Goal: Information Seeking & Learning: Learn about a topic

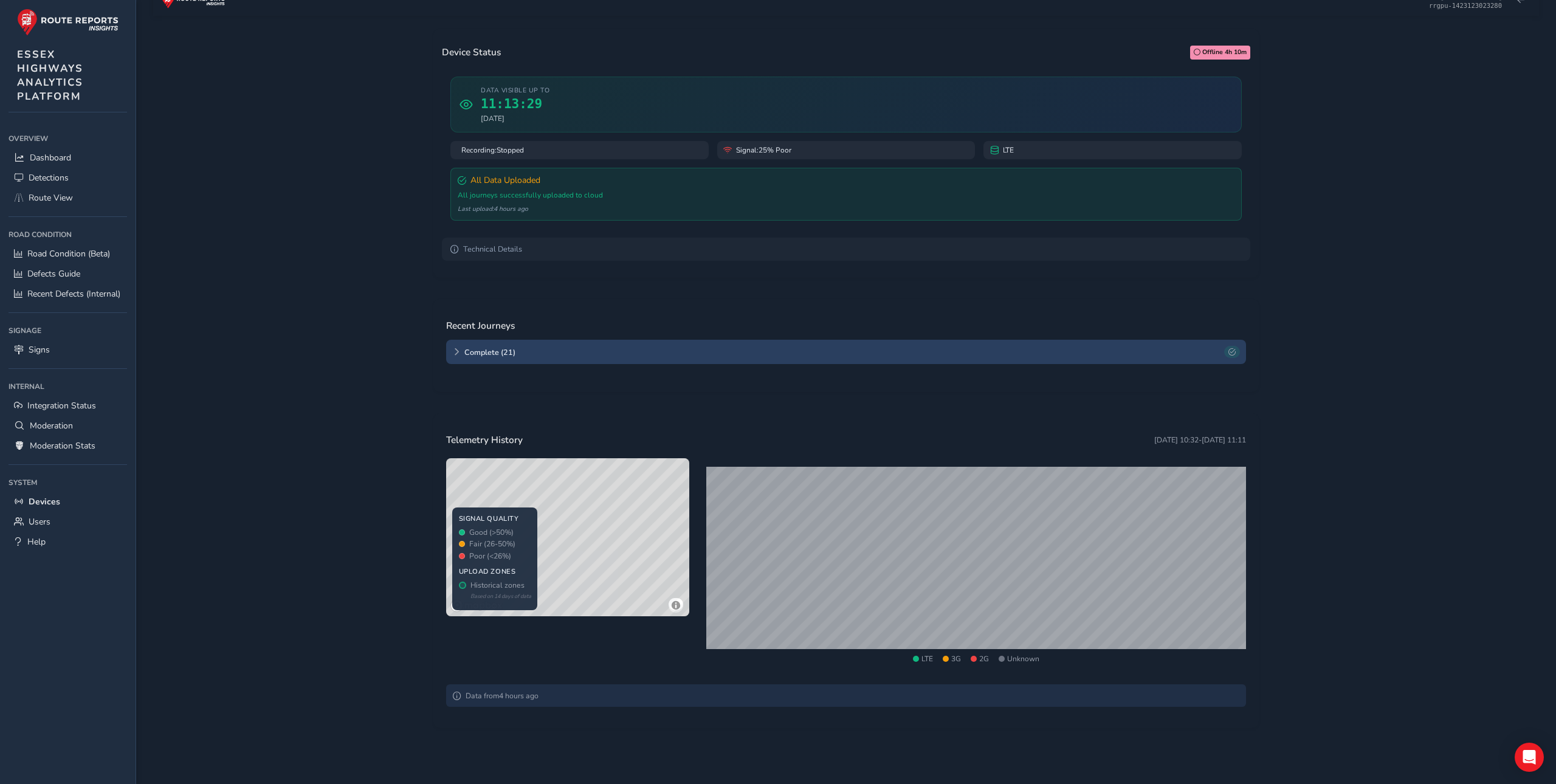
scroll to position [68, 0]
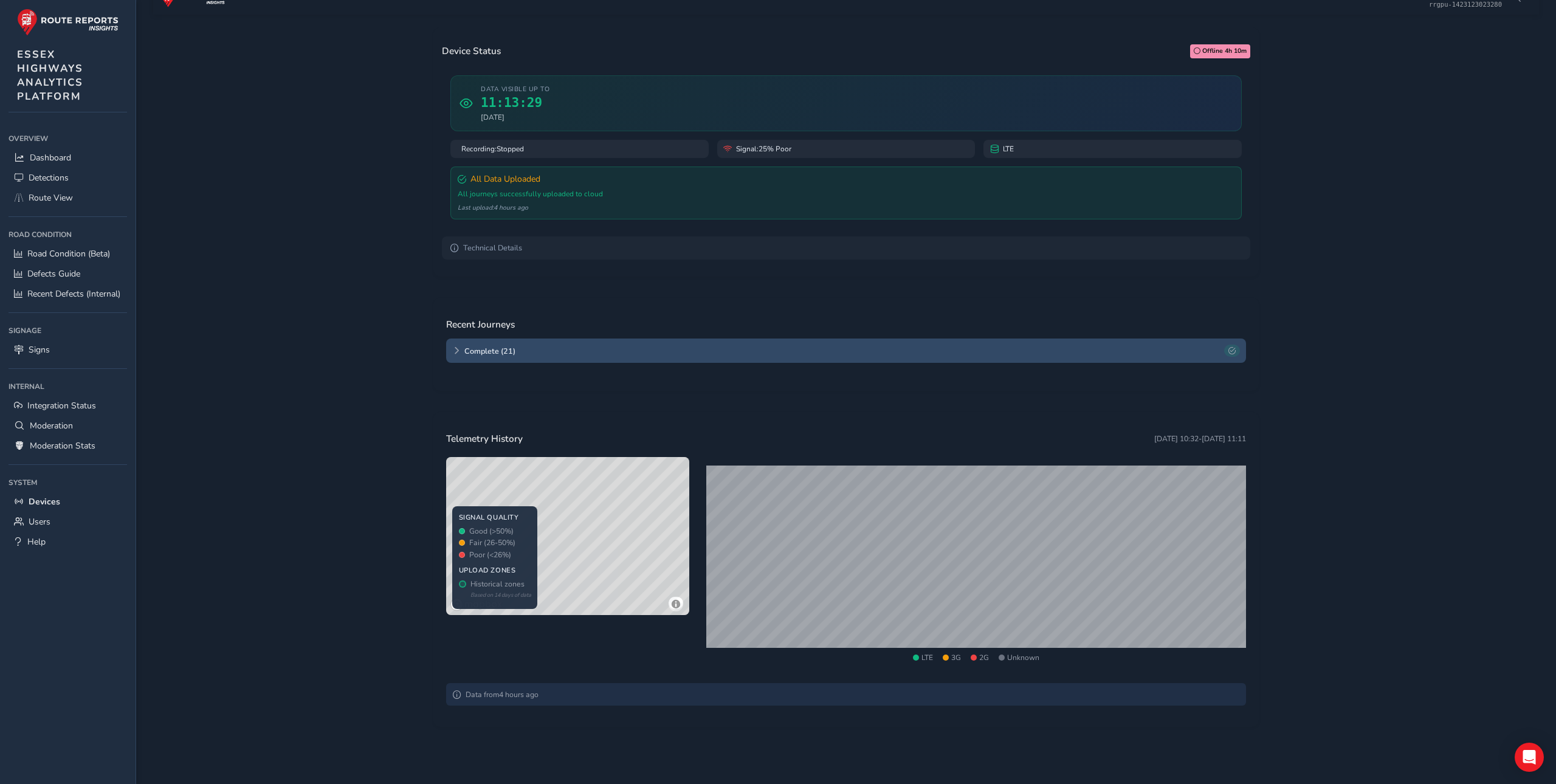
click at [471, 350] on span "Complete ( 21 )" at bounding box center [842, 350] width 755 height 10
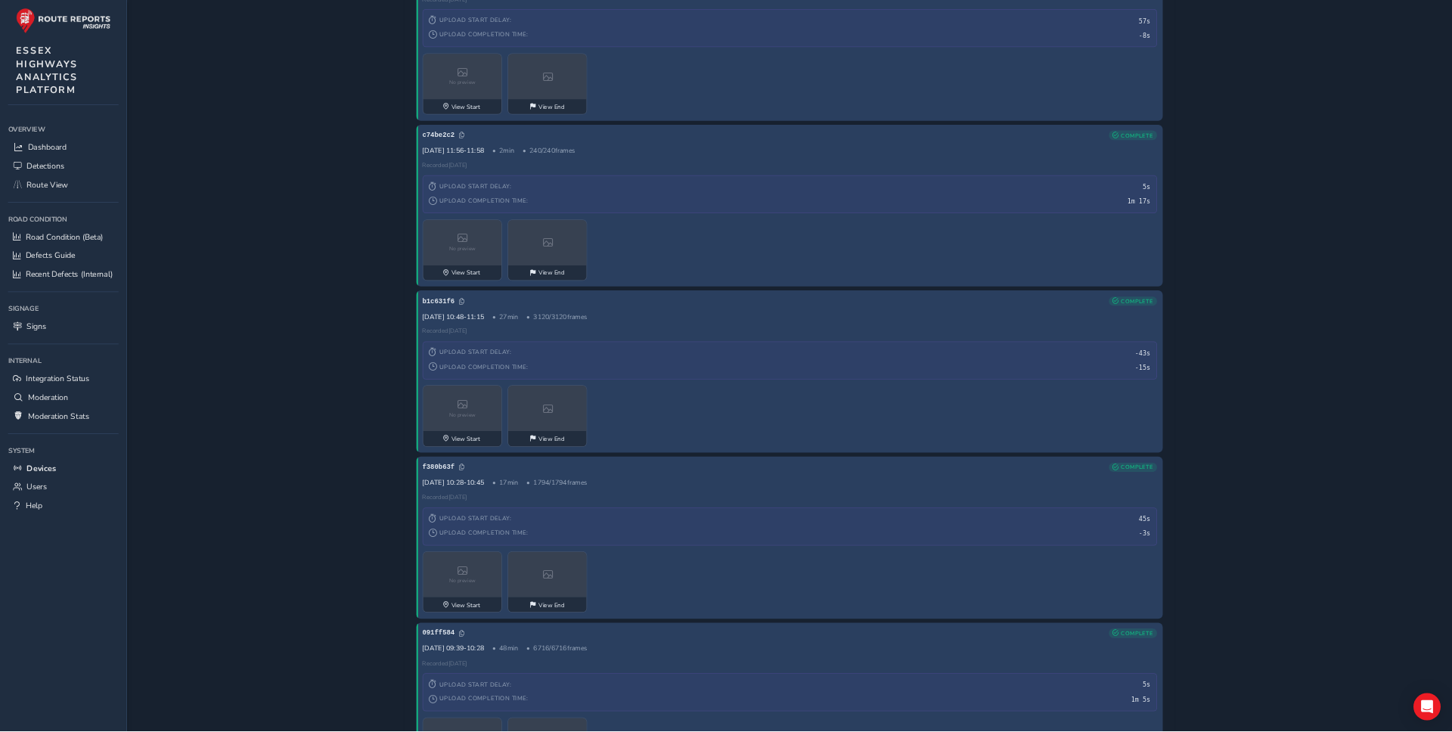
scroll to position [1485, 0]
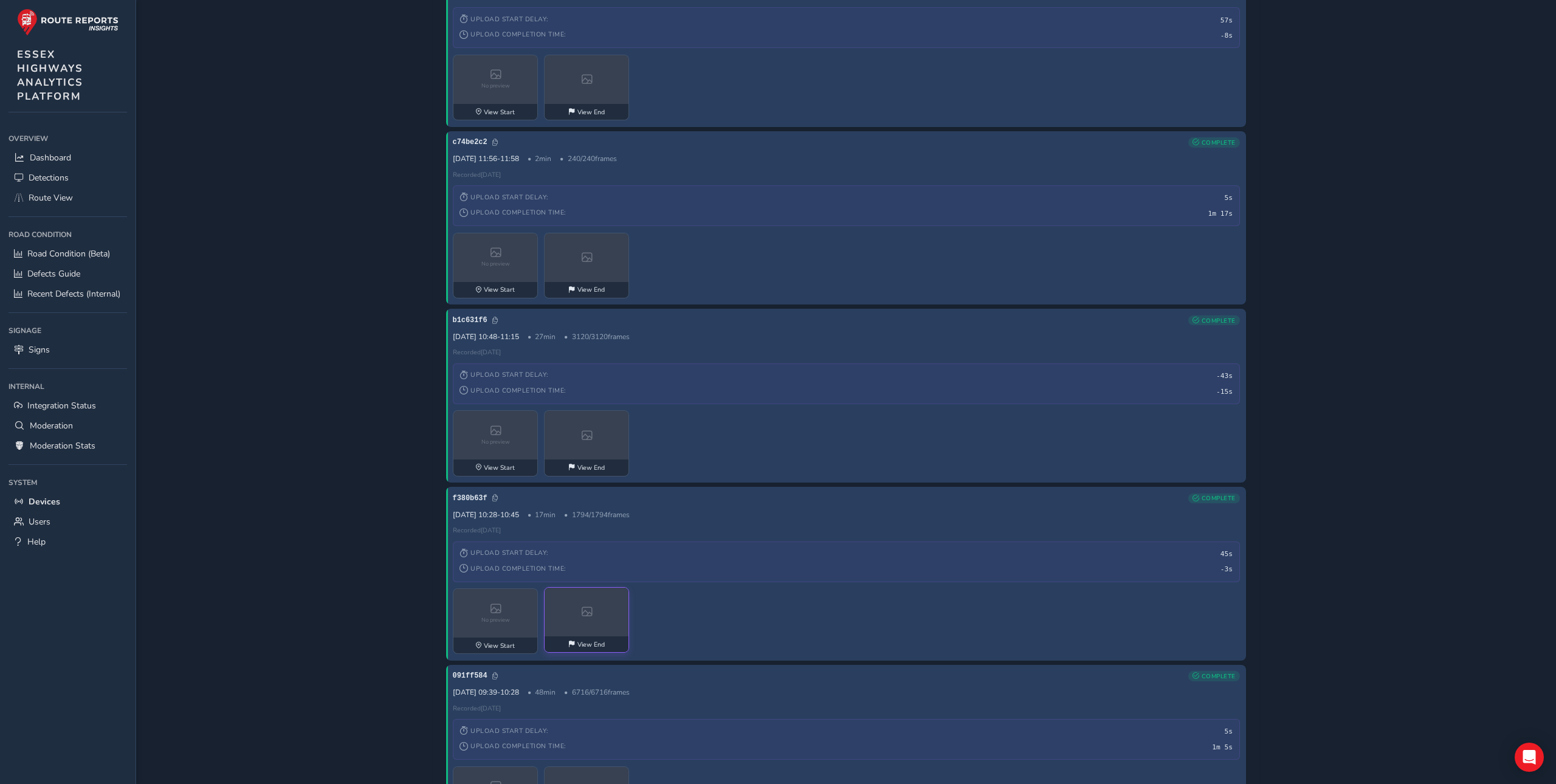
click at [577, 615] on div at bounding box center [588, 611] width 85 height 49
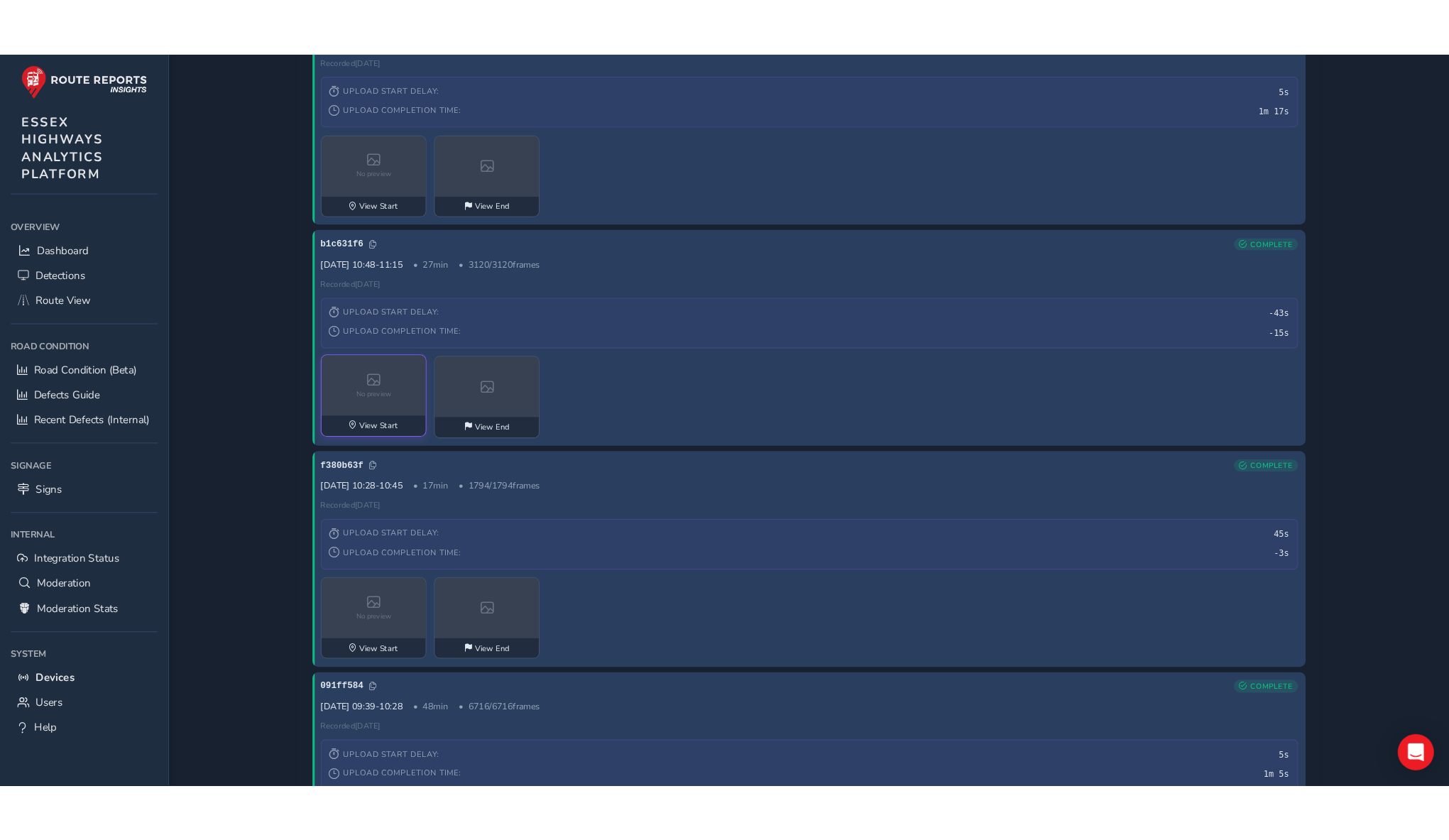
scroll to position [1596, 0]
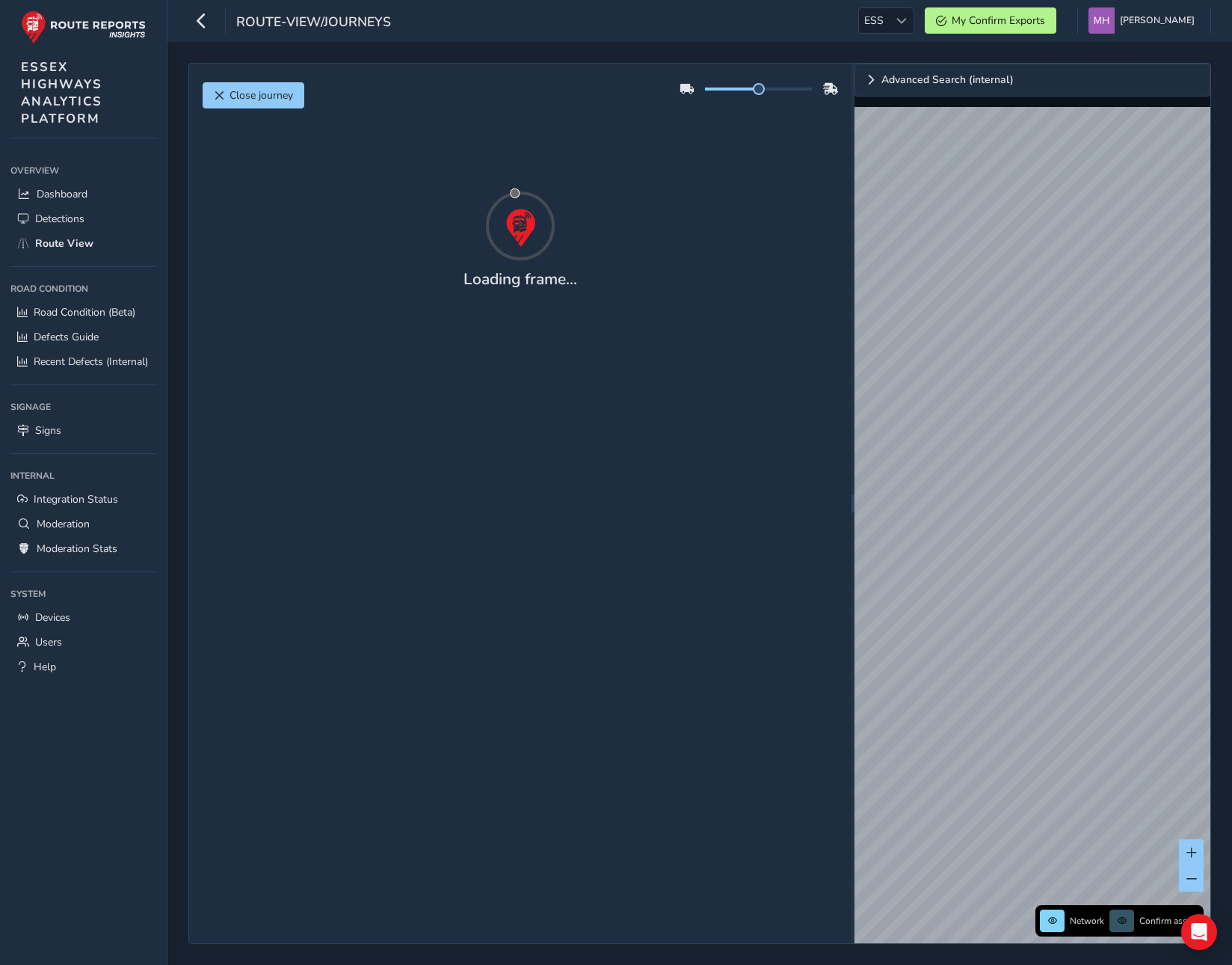
click at [732, 595] on div "Close journey Loading frame..." at bounding box center [520, 502] width 662 height 879
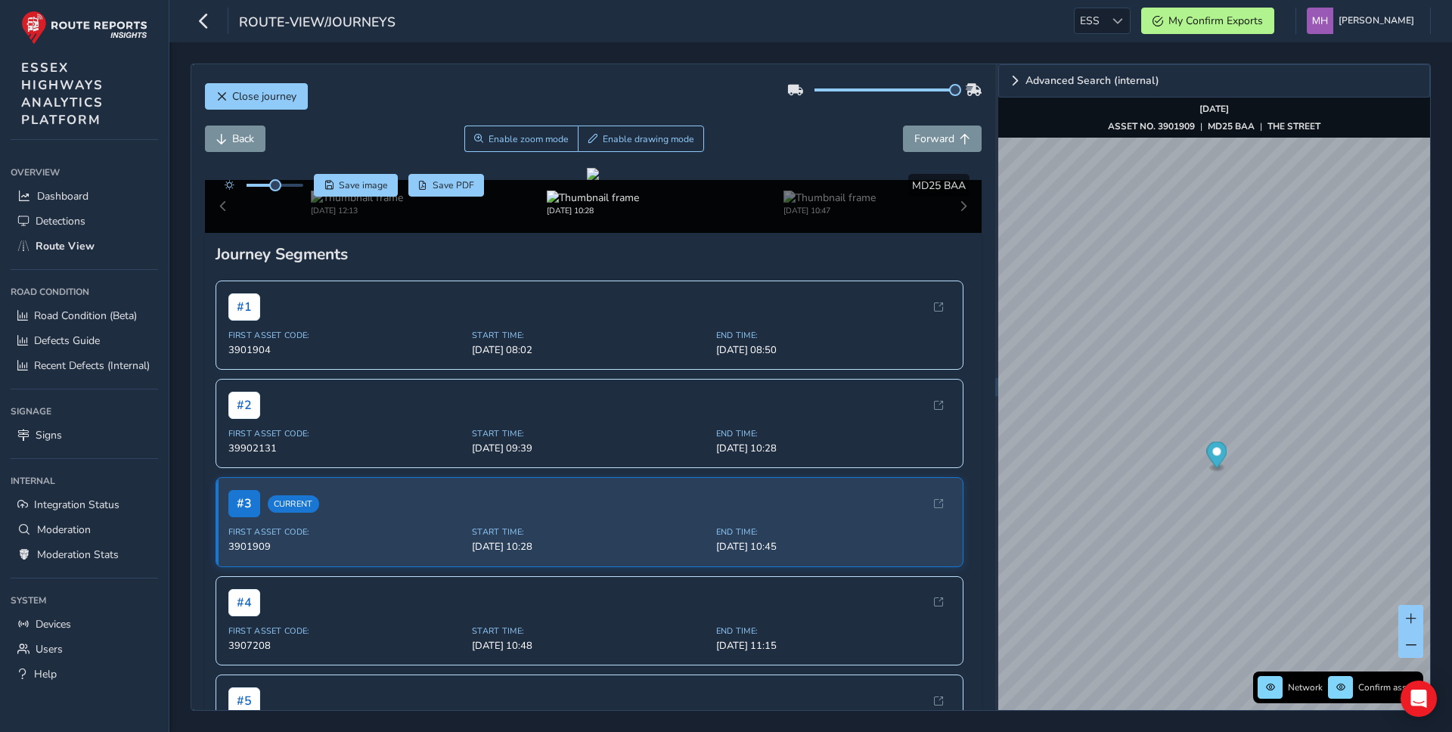
drag, startPoint x: 883, startPoint y: 88, endPoint x: 963, endPoint y: 88, distance: 80.2
click at [963, 88] on div at bounding box center [884, 90] width 194 height 24
click at [688, 99] on div "Close journey" at bounding box center [593, 102] width 777 height 48
click at [709, 87] on div "Close journey" at bounding box center [593, 102] width 777 height 48
click at [1314, 690] on div "Advanced Search (internal) Network Confirm assets Oct 02 2025 ASSET NO. 3900954…" at bounding box center [1214, 387] width 432 height 646
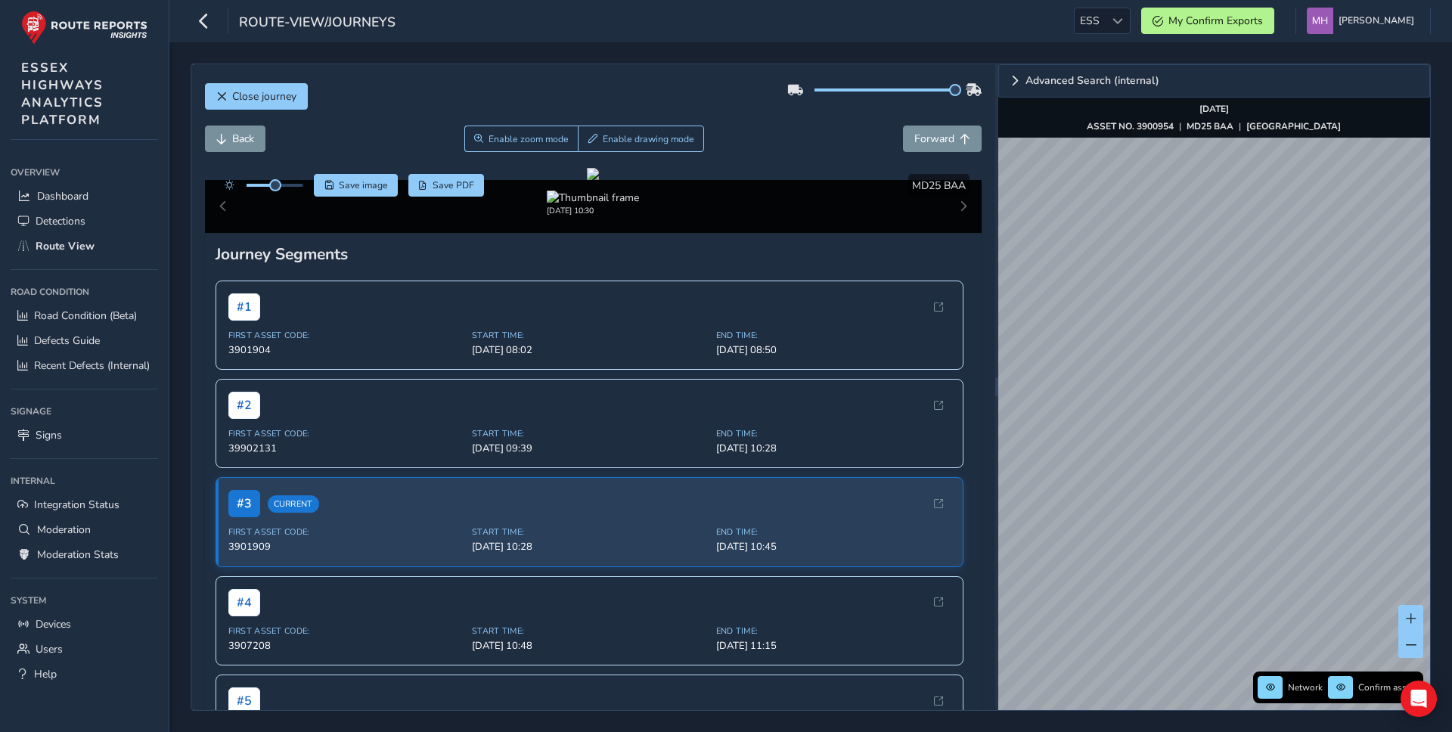
click at [1451, 520] on div "Close journey Back Enable zoom mode Enable drawing mode Forward Click and Drag …" at bounding box center [810, 387] width 1283 height 690
click at [1192, 731] on div "Close journey Back Enable zoom mode Enable drawing mode Forward Click and Drag …" at bounding box center [810, 387] width 1283 height 690
click at [1294, 721] on div "Close journey Back Enable zoom mode Enable drawing mode Forward Click and Drag …" at bounding box center [810, 387] width 1283 height 690
click at [992, 342] on div "Close journey Back Enable zoom mode Enable drawing mode Forward Click and Drag …" at bounding box center [811, 387] width 1240 height 647
click at [991, 321] on div "Close journey Back Enable zoom mode Enable drawing mode Forward Click and Drag …" at bounding box center [811, 387] width 1240 height 647
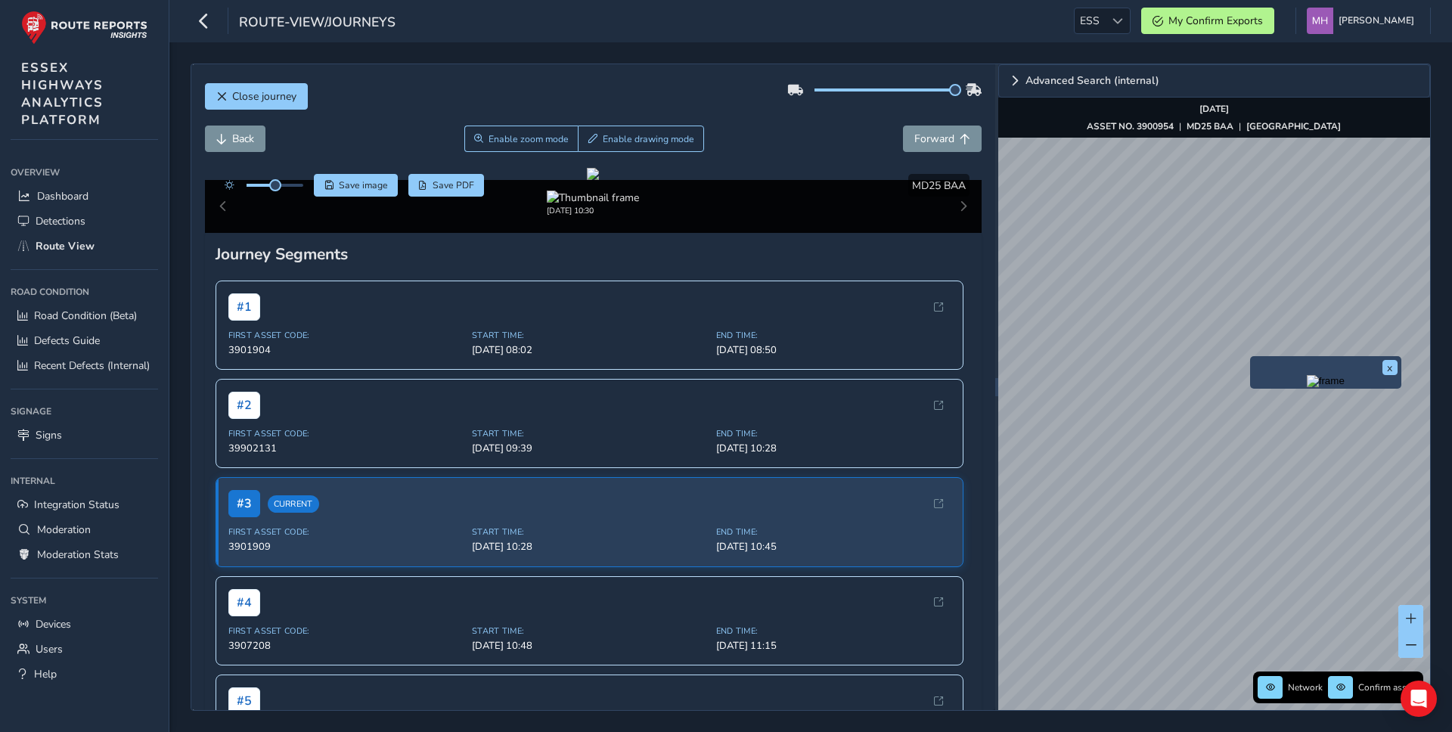
click at [1307, 387] on img "Preview frame" at bounding box center [1326, 381] width 38 height 12
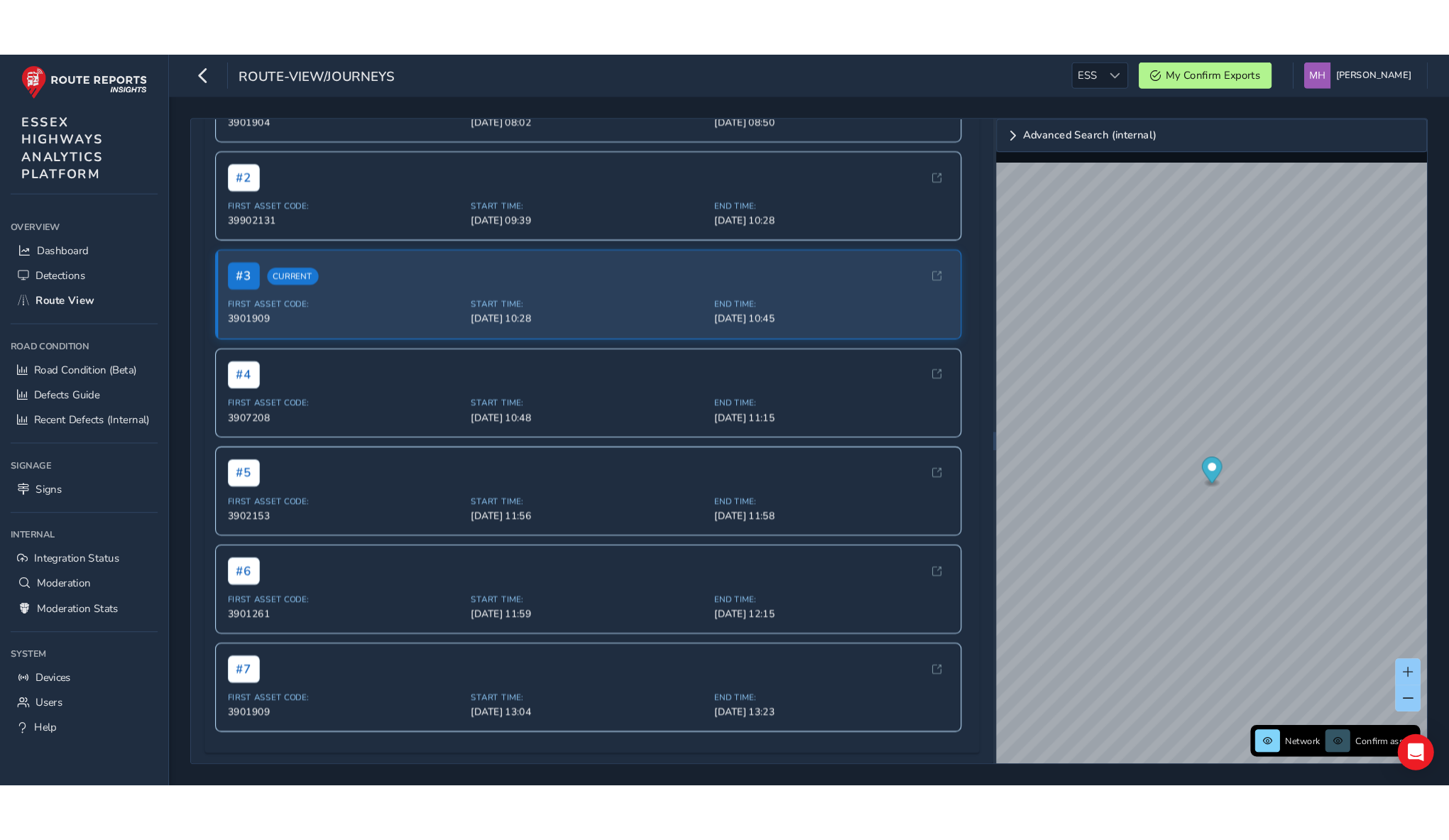
scroll to position [188, 0]
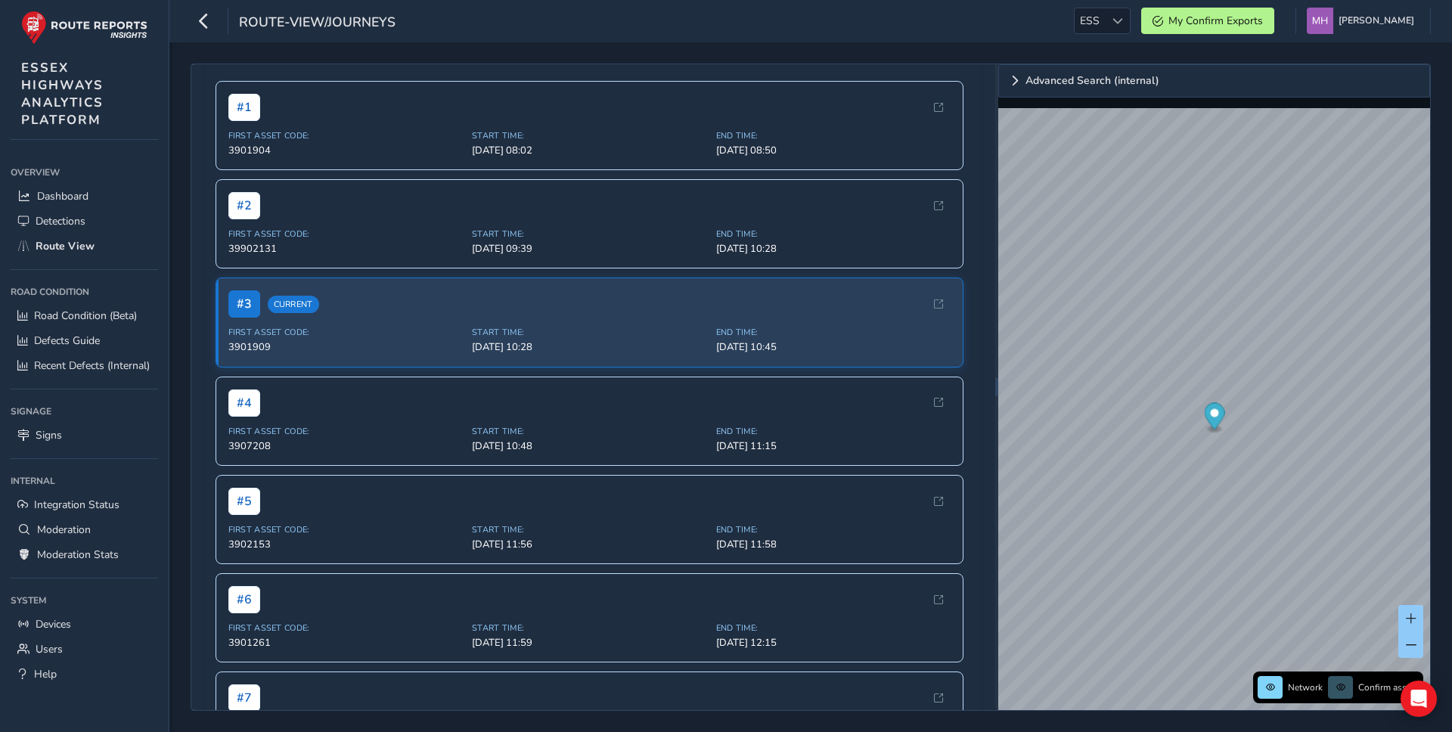
click at [697, 26] on div "route-view/journeys ESS ESS My Confirm Exports Mikko Haavisto Colour Scheme: Da…" at bounding box center [810, 21] width 1283 height 42
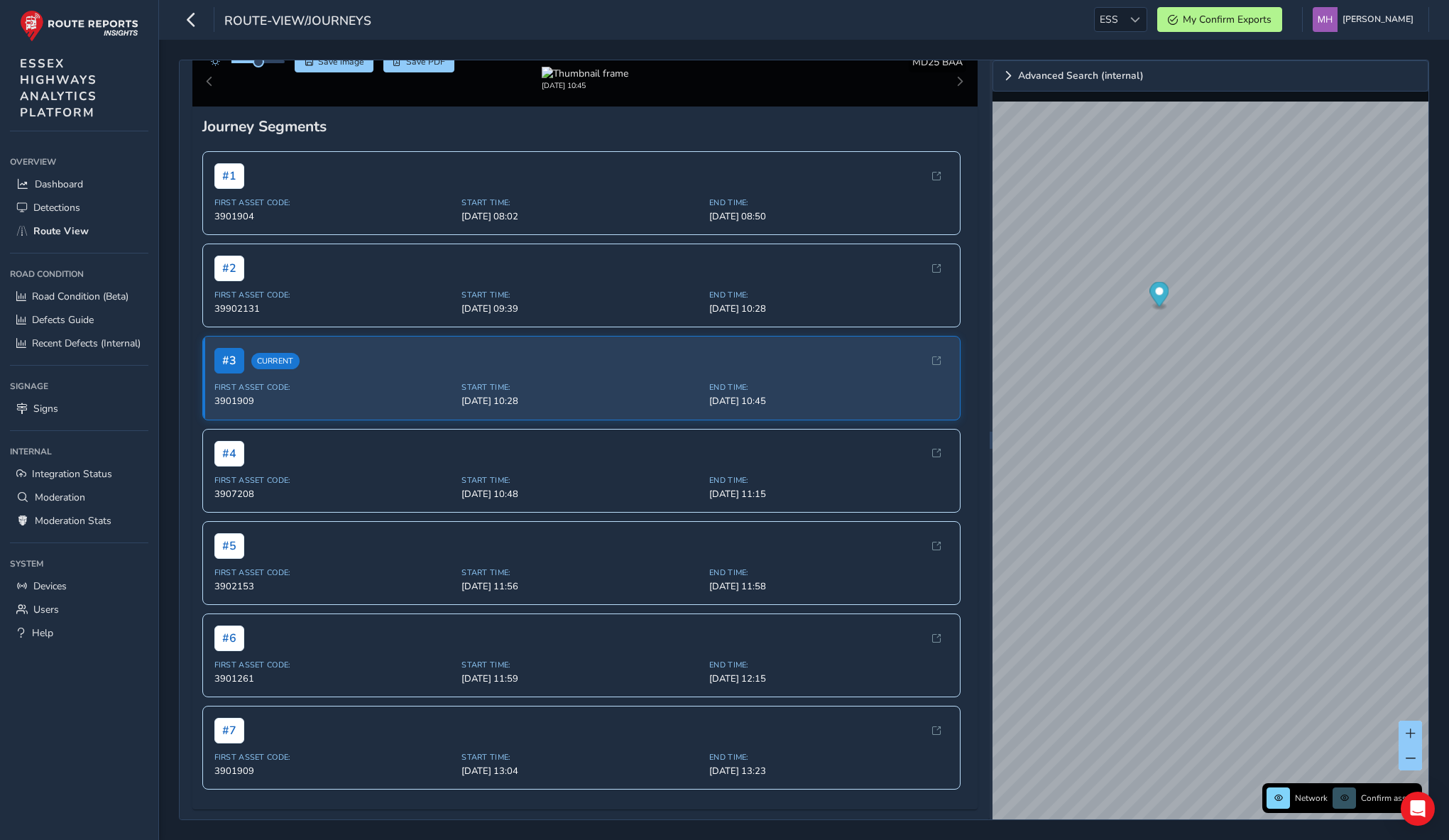
scroll to position [188, 0]
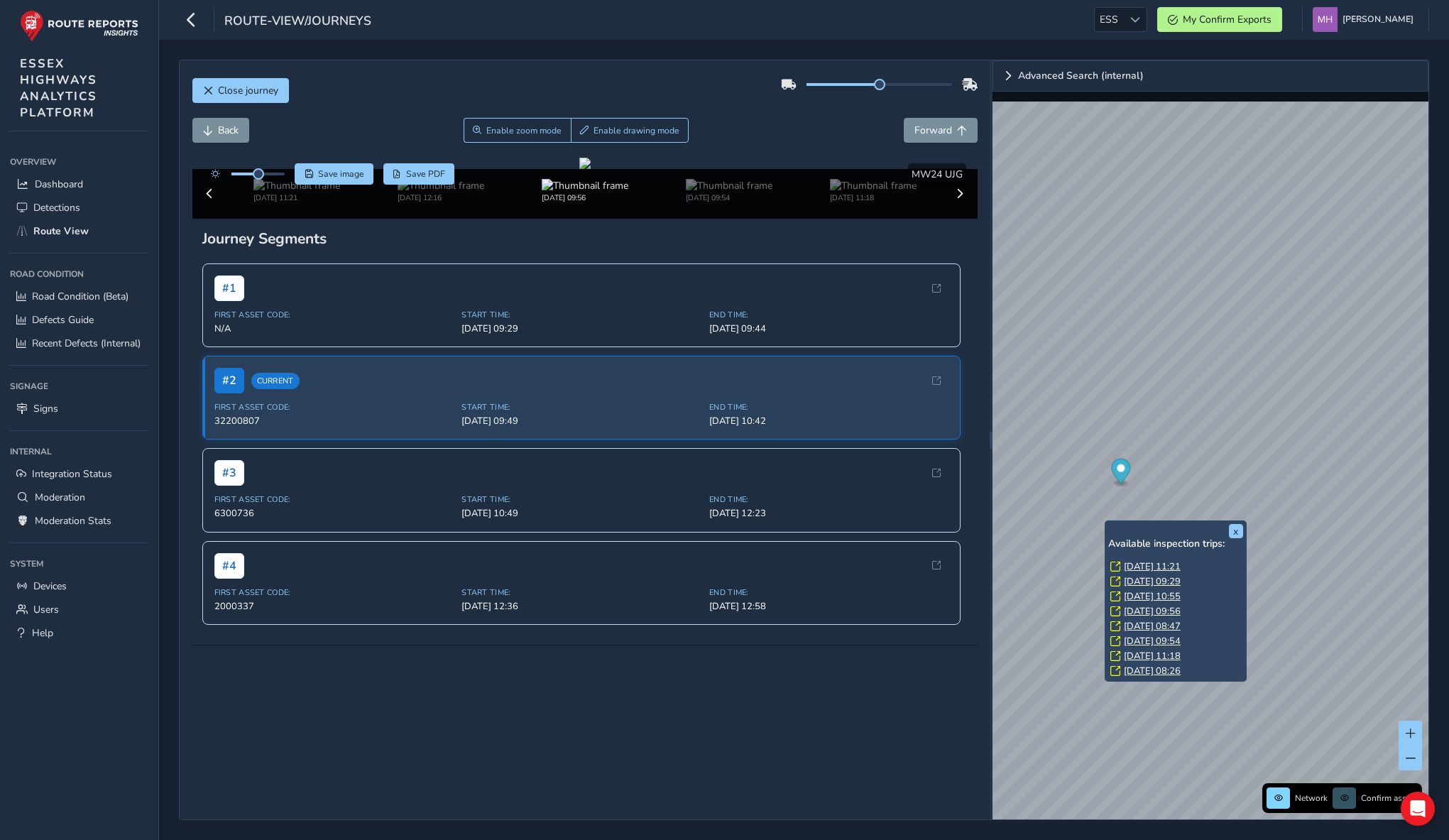
click at [1213, 599] on div "x Available inspection trips: [DATE] 11:21 [DATE] 09:29 [DATE] 10:55 [DATE] 09:…" at bounding box center [1210, 439] width 435 height 758
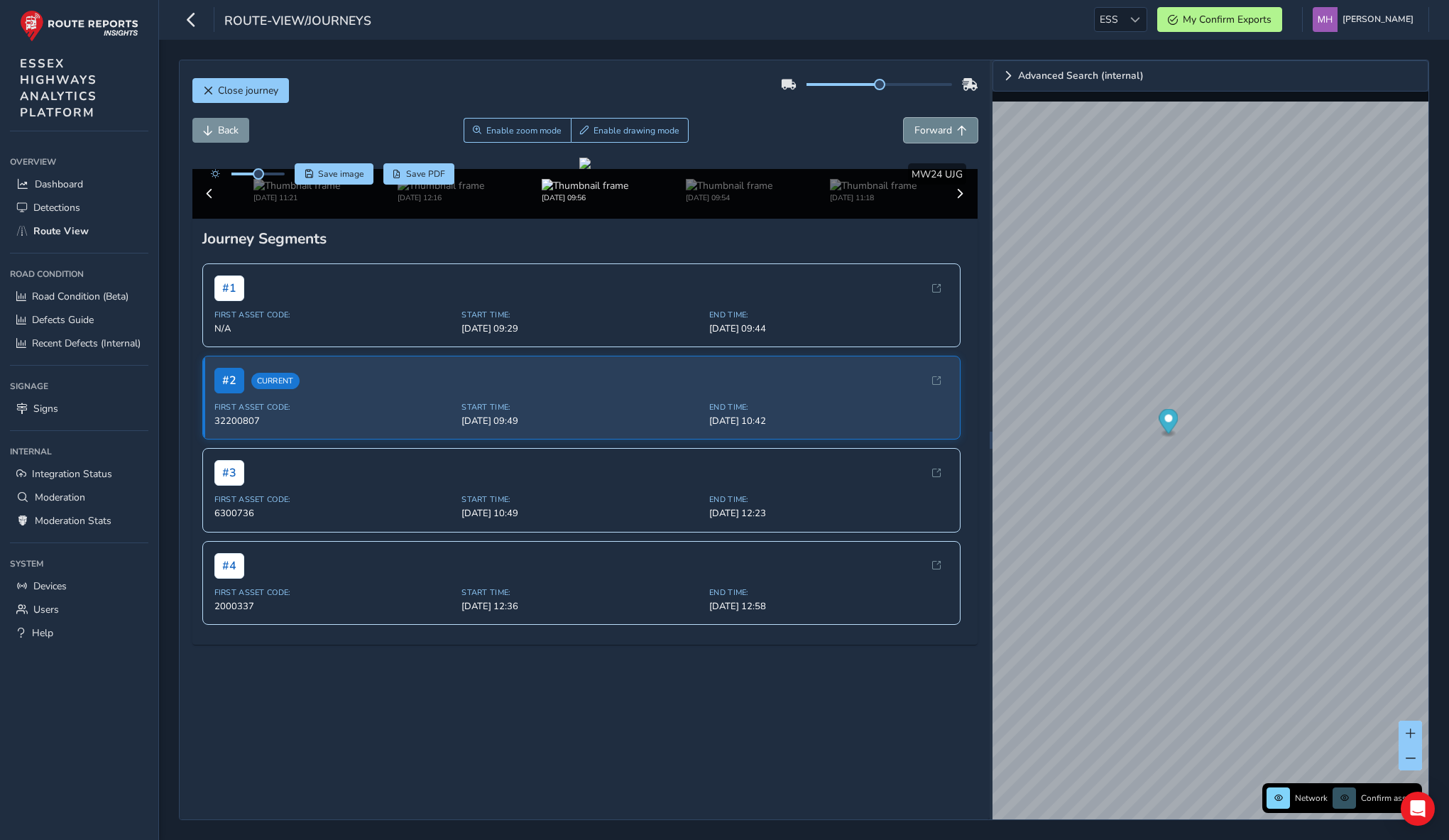
click at [913, 135] on button "Forward" at bounding box center [940, 130] width 74 height 24
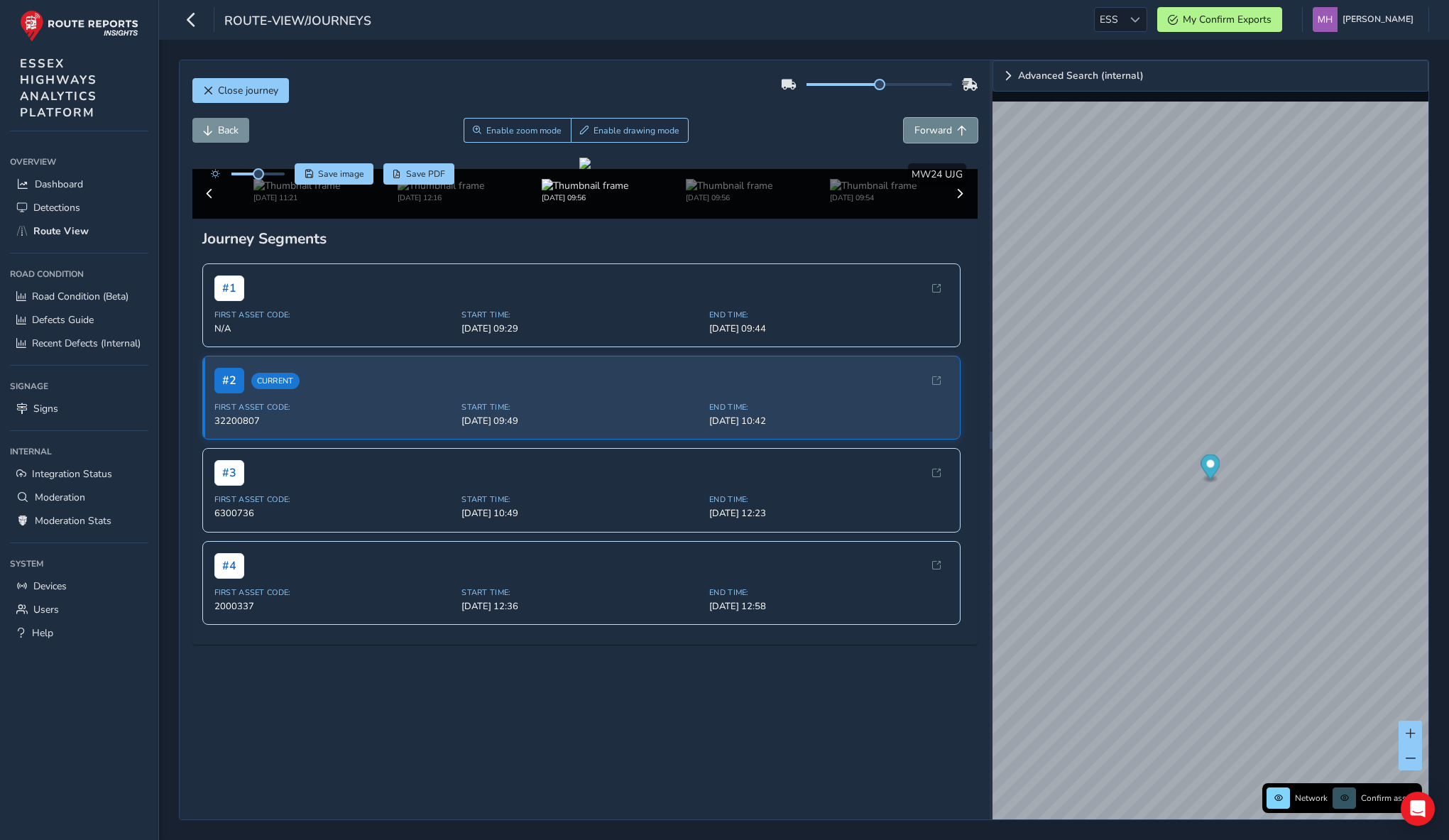
click at [913, 135] on button "Forward" at bounding box center [940, 130] width 74 height 24
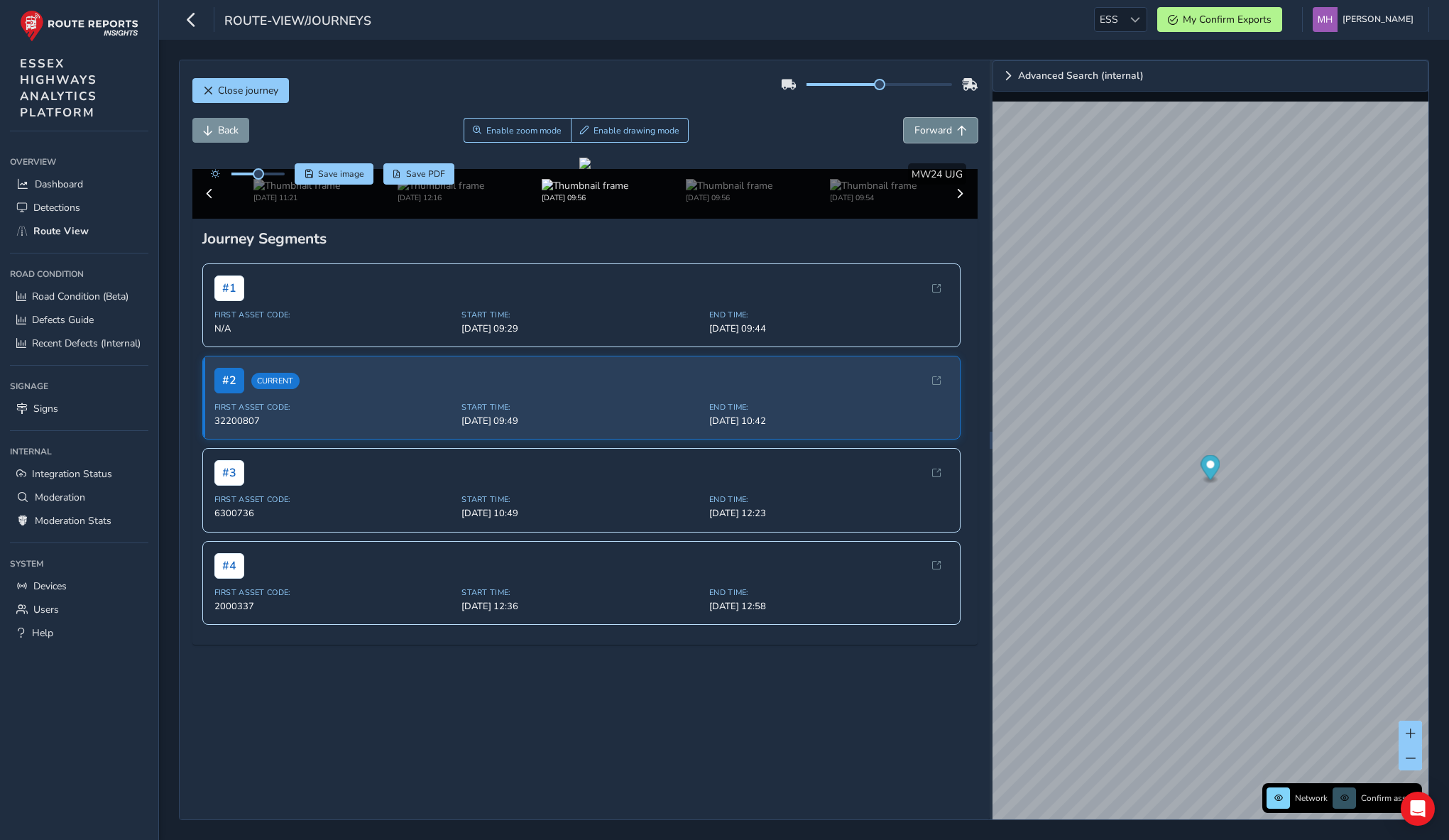
click at [913, 135] on button "Forward" at bounding box center [940, 130] width 74 height 24
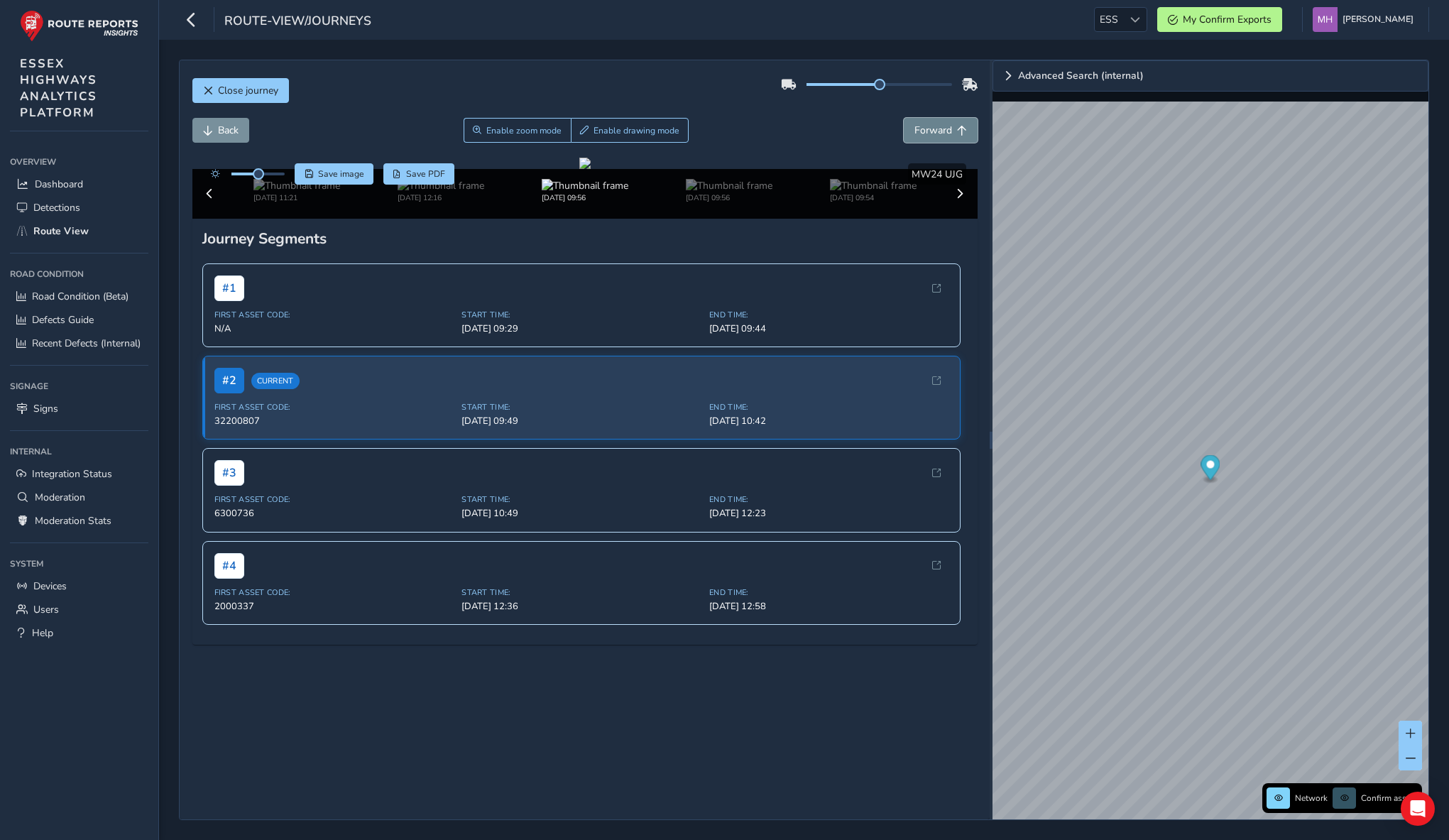
click at [913, 135] on button "Forward" at bounding box center [940, 130] width 74 height 24
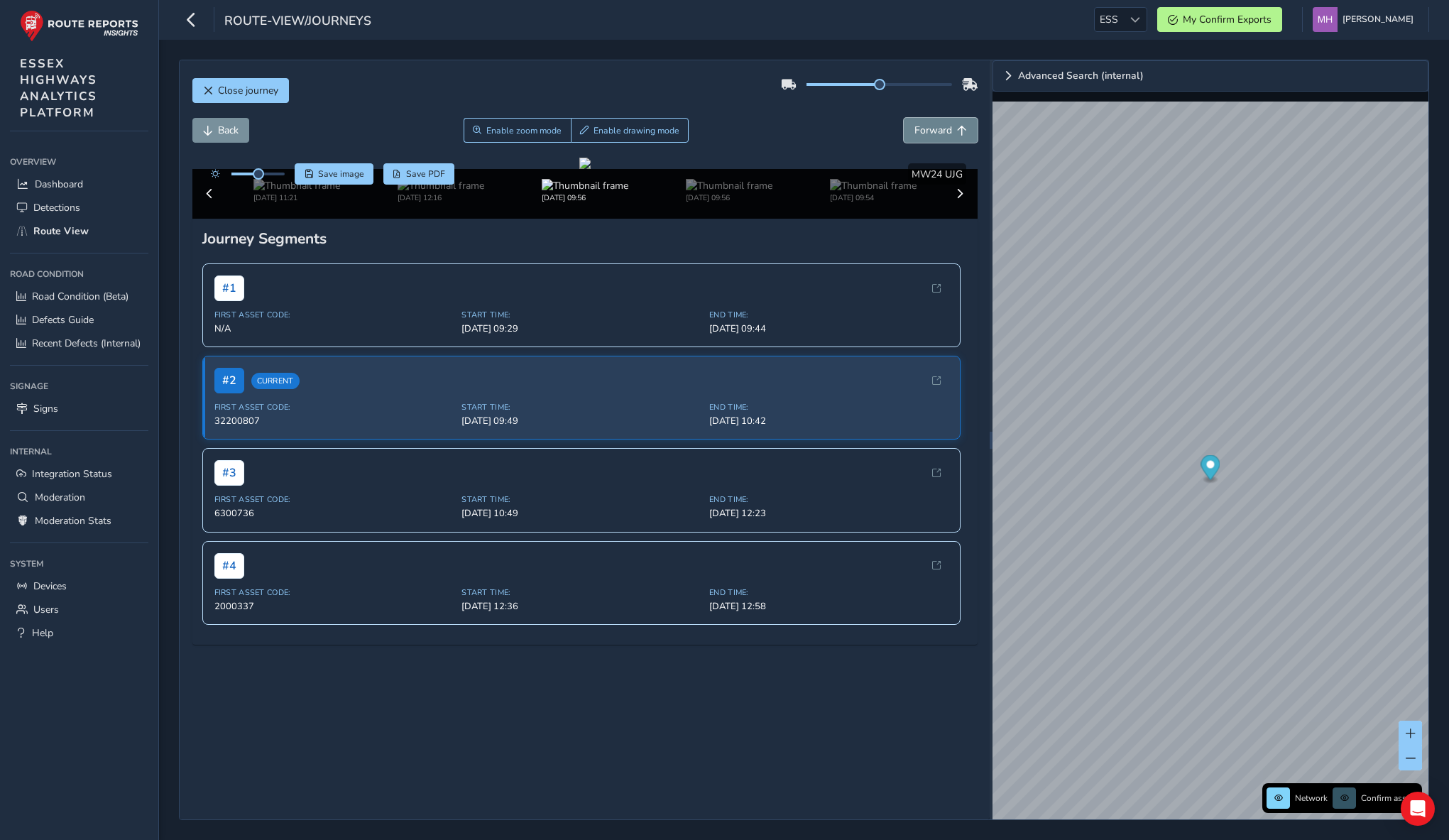
click at [913, 135] on button "Forward" at bounding box center [940, 130] width 74 height 24
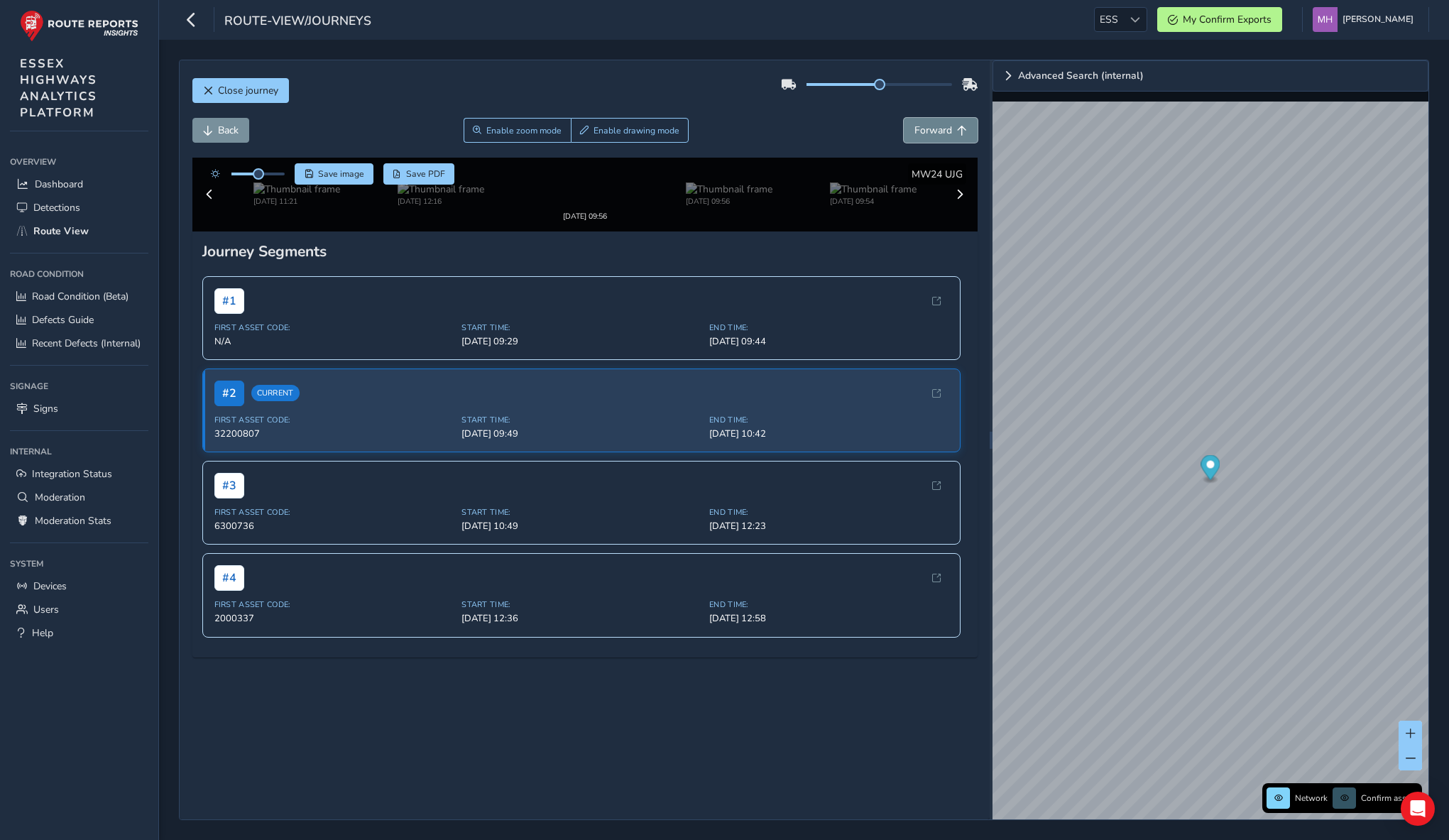
click at [913, 135] on button "Forward" at bounding box center [940, 130] width 74 height 24
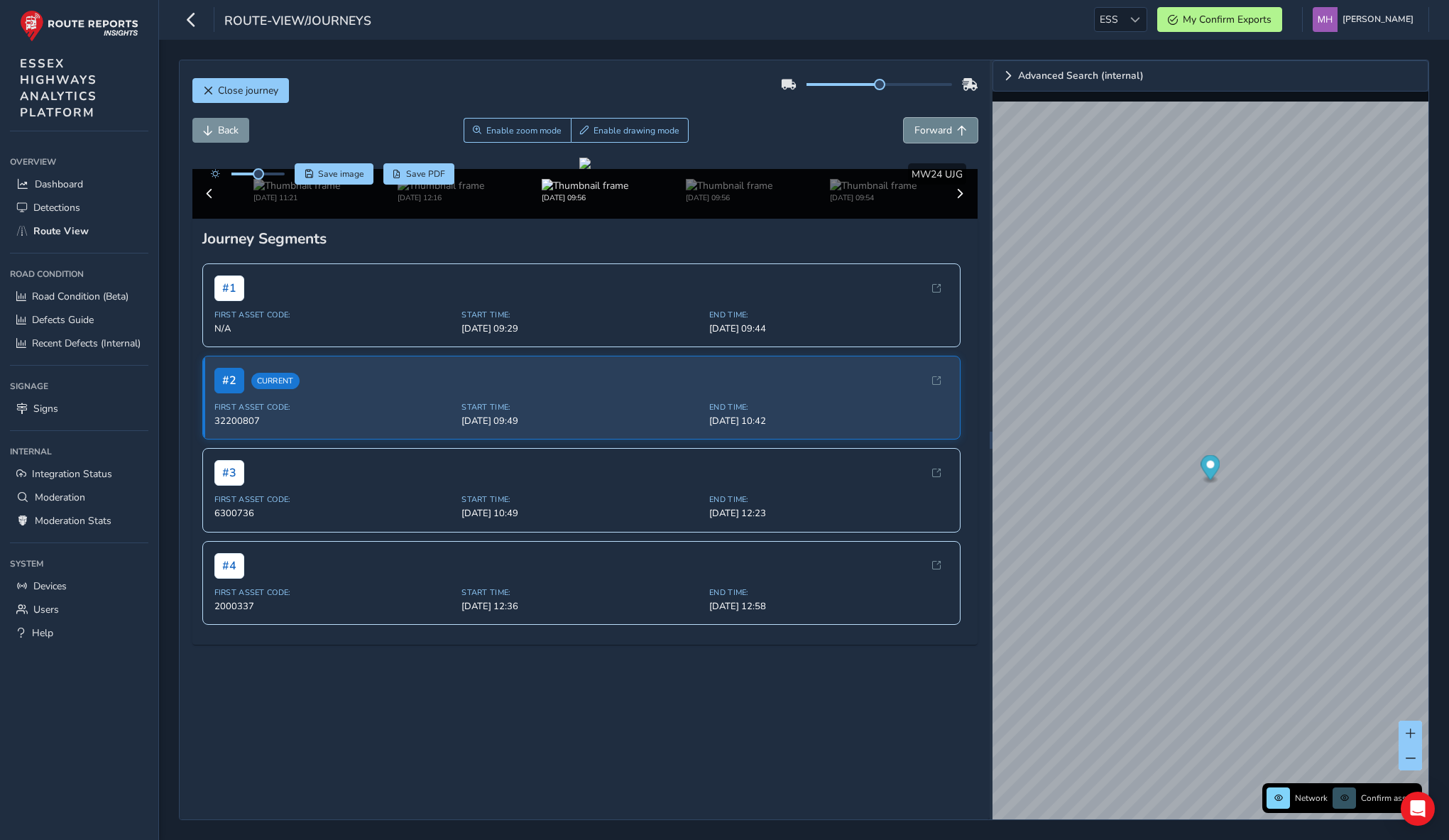
click at [913, 135] on button "Forward" at bounding box center [940, 130] width 74 height 24
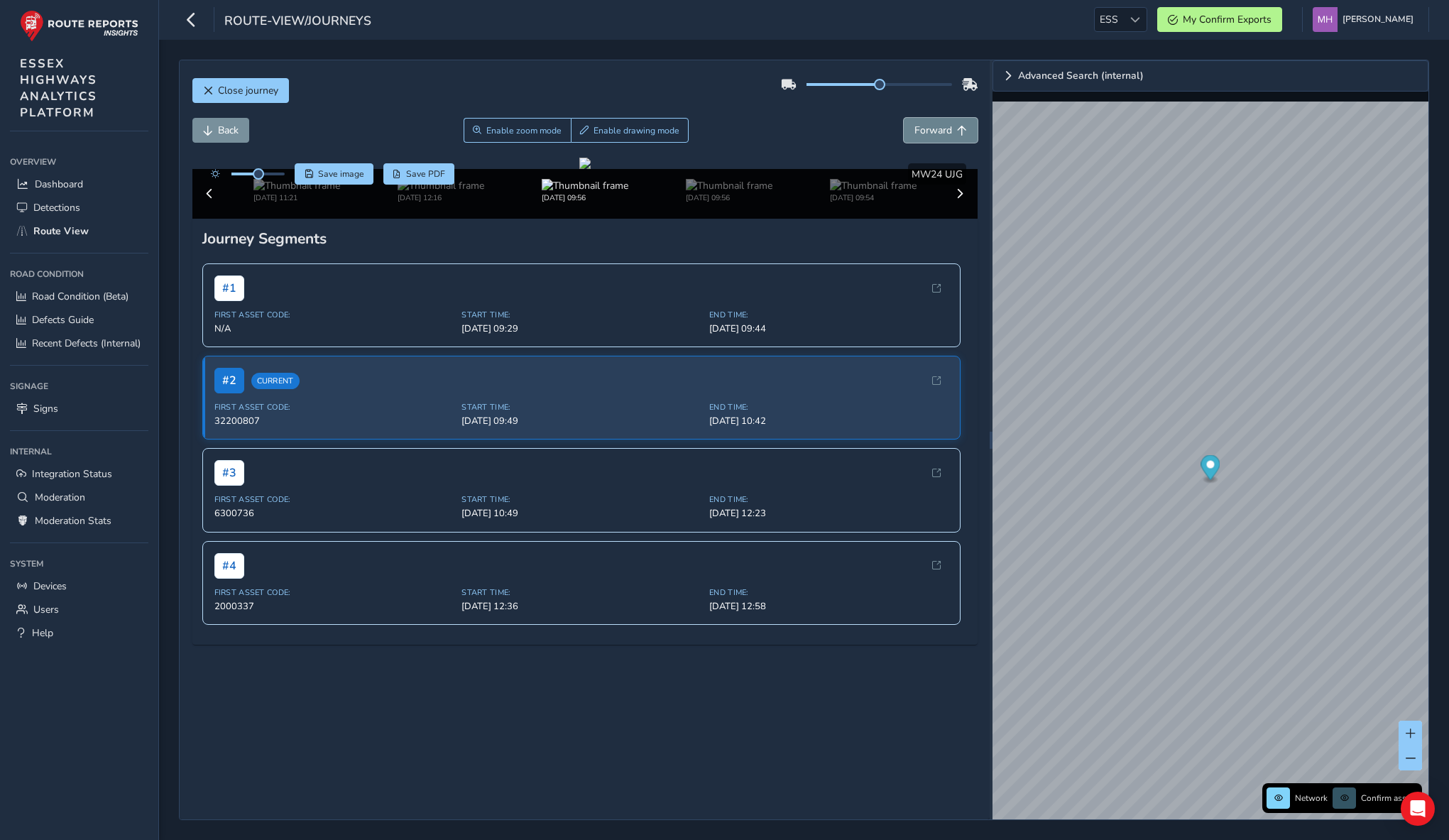
click at [913, 135] on button "Forward" at bounding box center [940, 130] width 74 height 24
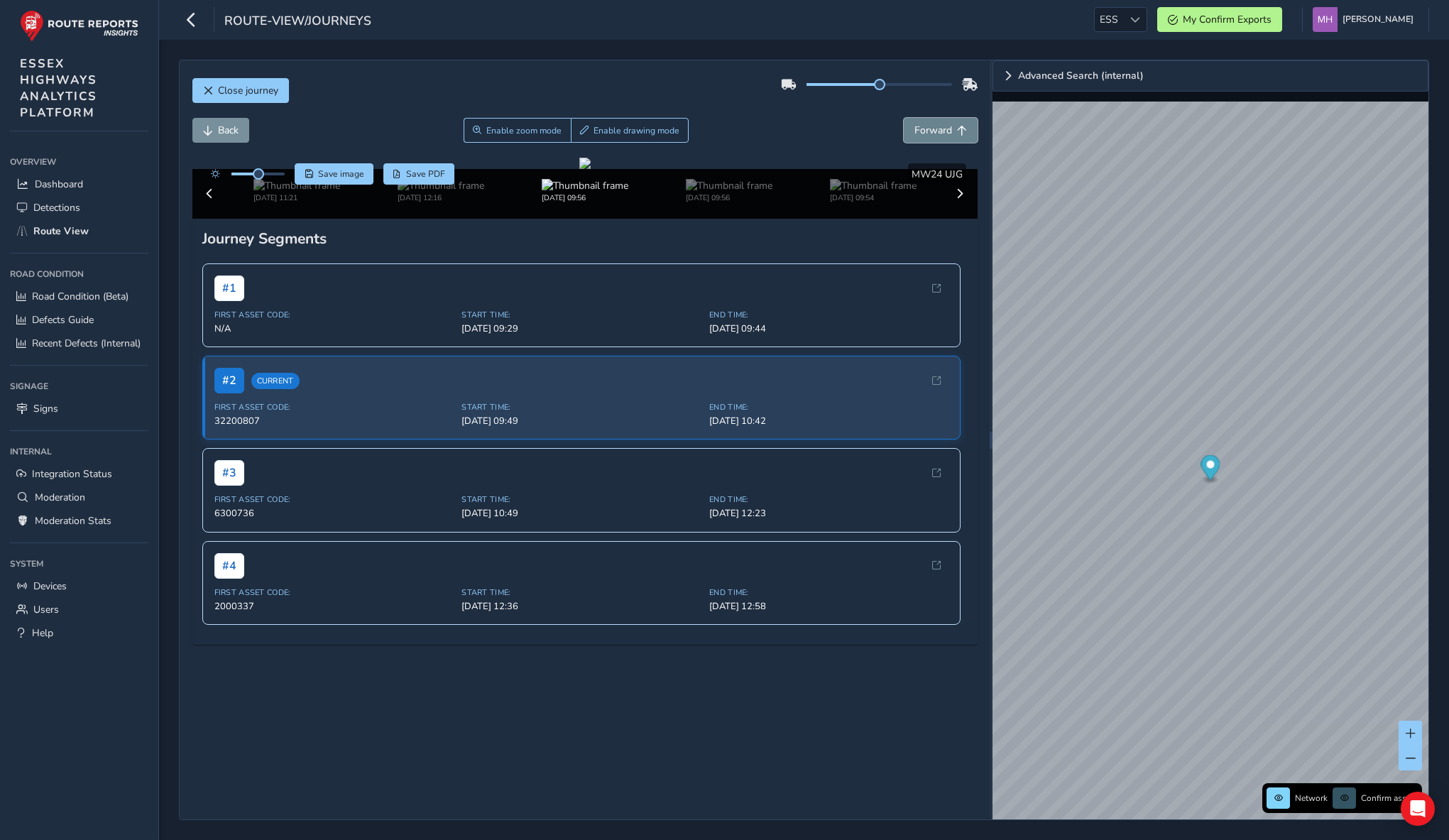
click at [914, 135] on span "Forward" at bounding box center [933, 130] width 38 height 13
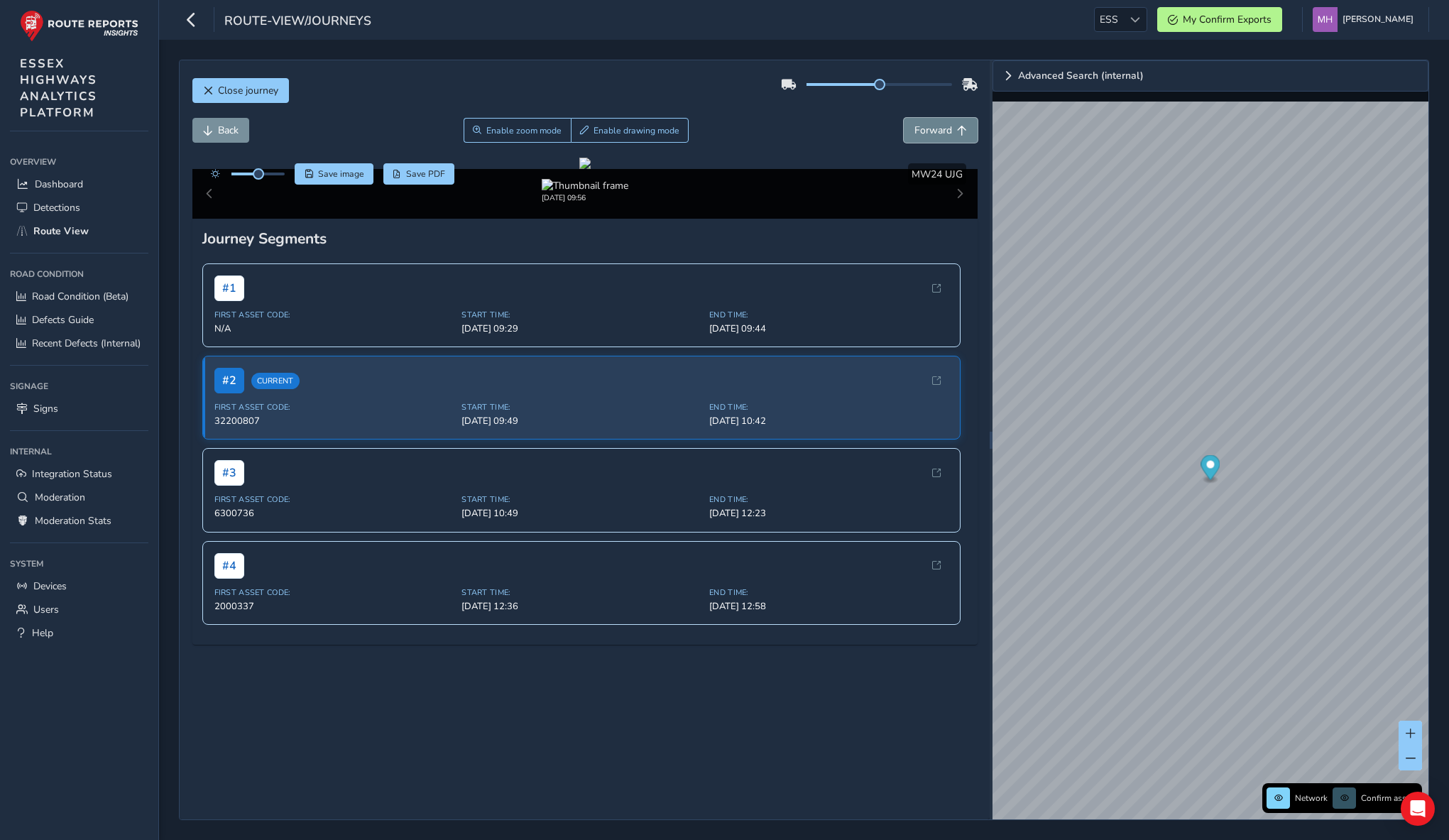
click at [914, 135] on span "Forward" at bounding box center [933, 130] width 38 height 13
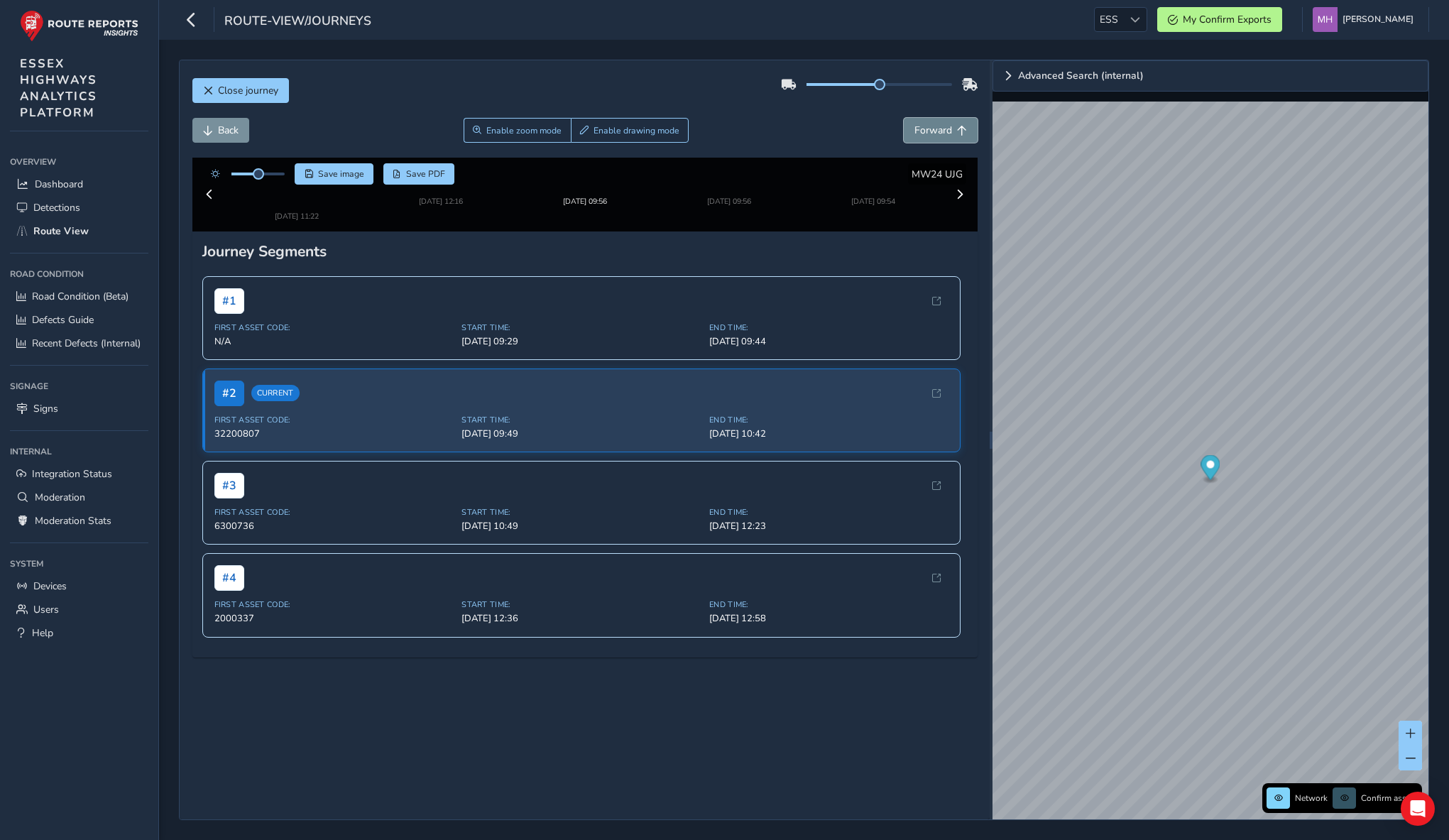
click at [914, 135] on span "Forward" at bounding box center [933, 130] width 38 height 13
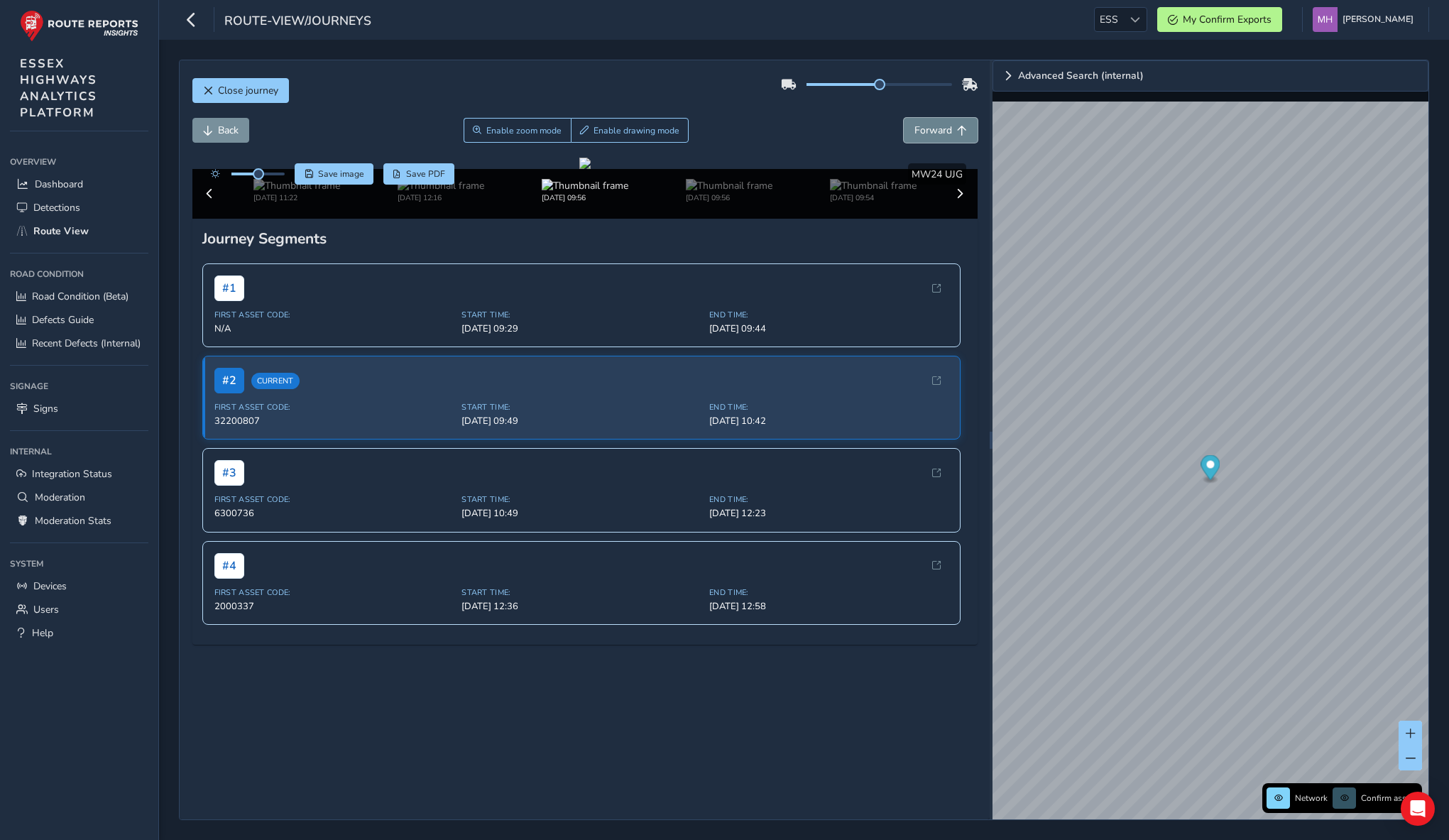
click at [914, 135] on span "Forward" at bounding box center [933, 130] width 38 height 13
click at [847, 145] on div "Back Enable zoom mode Enable drawing mode Forward" at bounding box center [585, 138] width 785 height 39
